Goal: Transaction & Acquisition: Obtain resource

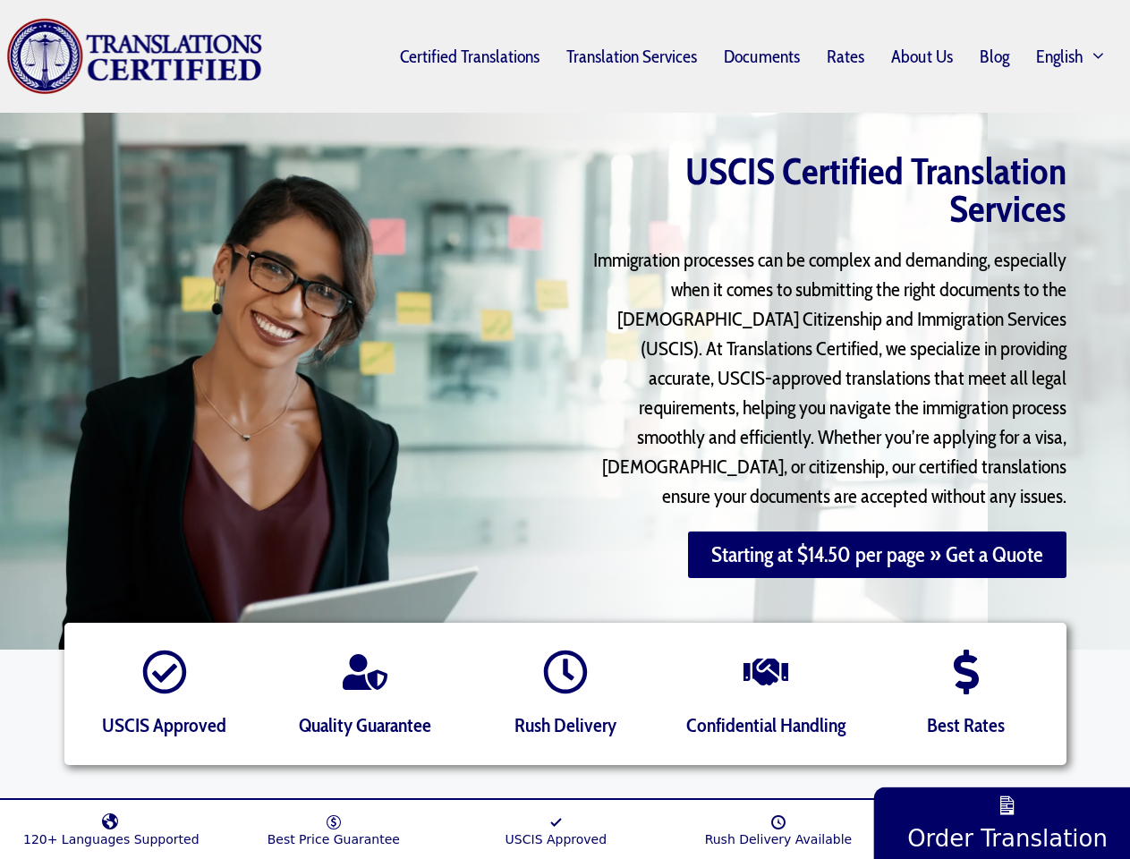
click at [565, 429] on div at bounding box center [315, 381] width 520 height 519
click at [1104, 56] on span "Primary" at bounding box center [1103, 56] width 41 height 18
